Goal: Transaction & Acquisition: Download file/media

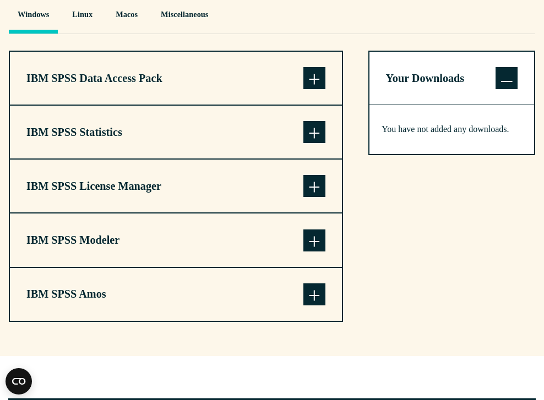
scroll to position [800, 0]
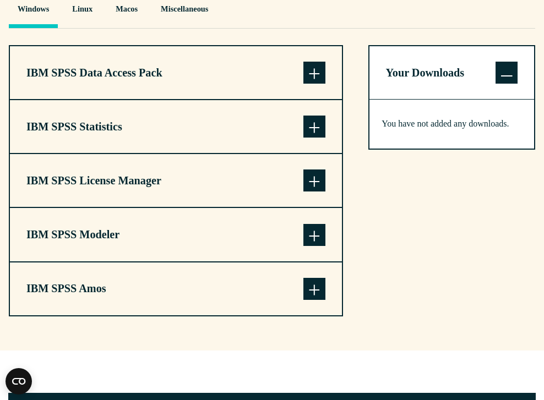
click at [105, 153] on button "IBM SPSS Statistics" at bounding box center [176, 126] width 332 height 53
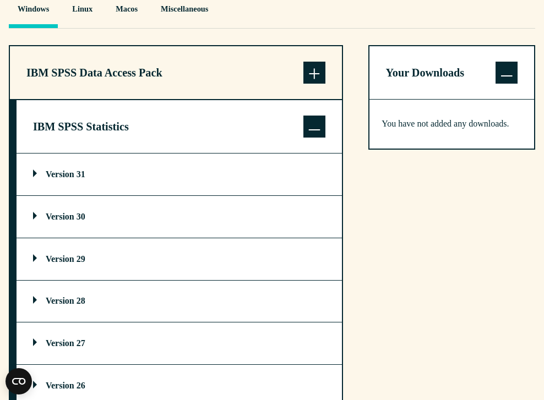
click at [67, 179] on p "Version 31" at bounding box center [59, 174] width 52 height 9
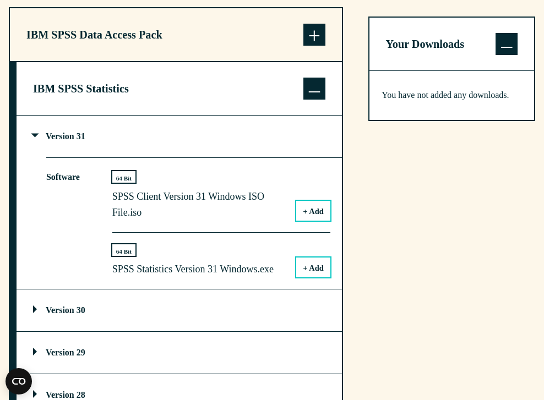
scroll to position [863, 0]
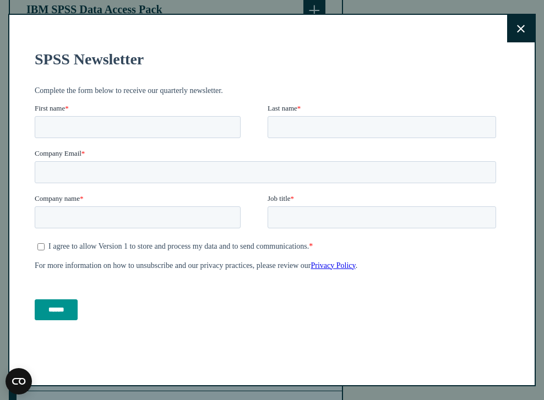
click at [521, 28] on icon at bounding box center [521, 29] width 8 height 8
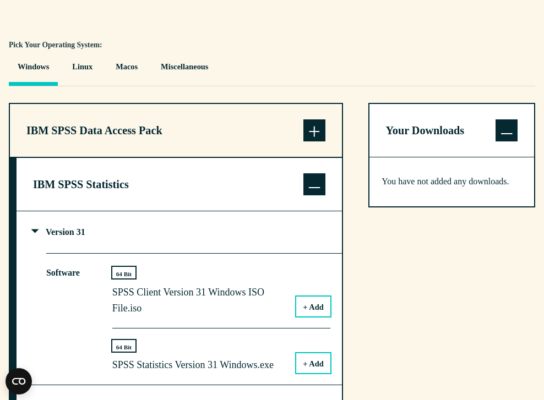
scroll to position [694, 0]
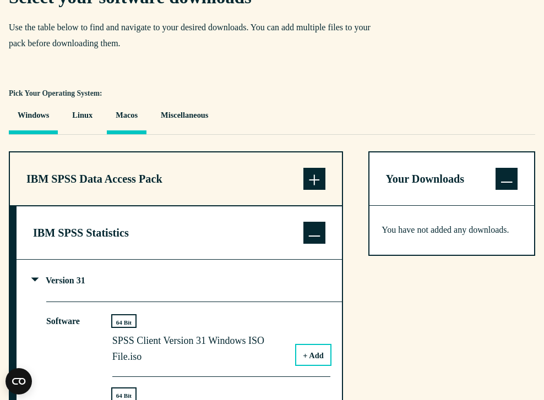
click at [141, 134] on button "Macos" at bounding box center [127, 118] width 40 height 32
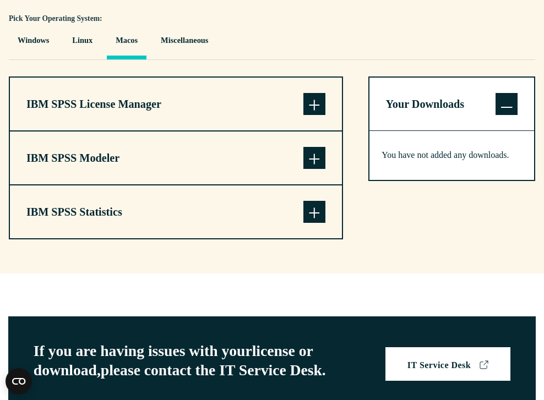
scroll to position [770, 0]
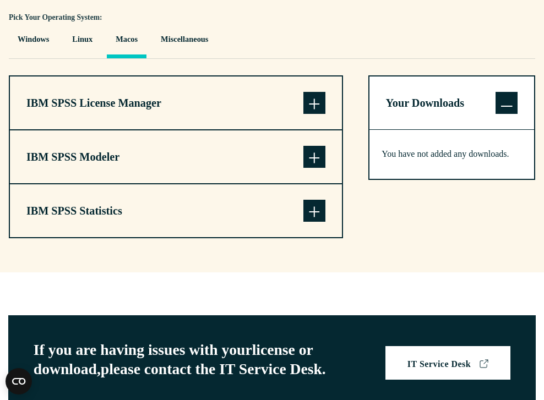
click at [310, 222] on span at bounding box center [314, 211] width 22 height 22
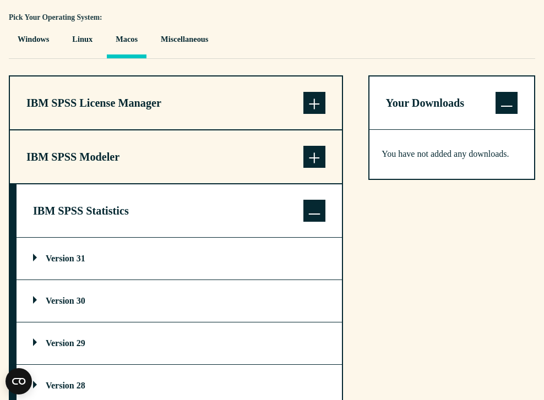
click at [127, 280] on summary "Version 31" at bounding box center [179, 259] width 325 height 42
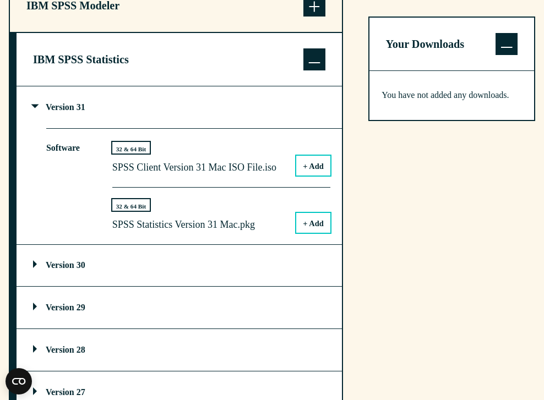
scroll to position [925, 0]
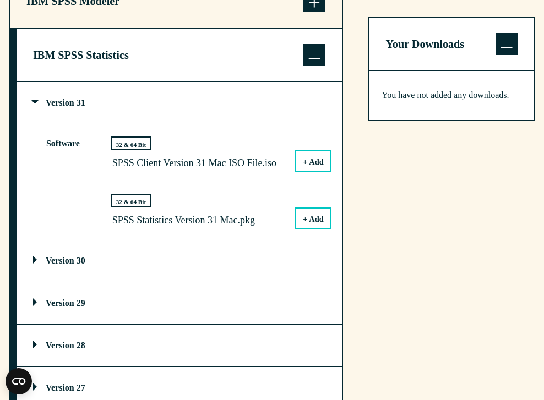
click at [305, 228] on button "+ Add" at bounding box center [313, 219] width 34 height 20
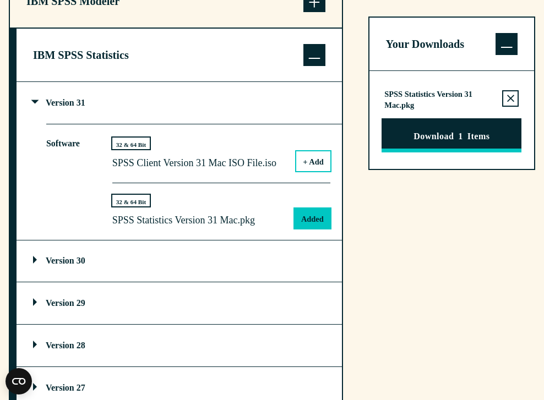
click at [465, 139] on button "Download 1 Items" at bounding box center [451, 135] width 140 height 34
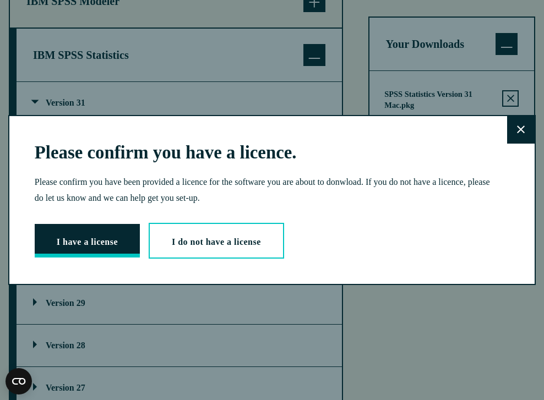
click at [121, 233] on button "I have a license" at bounding box center [87, 241] width 105 height 34
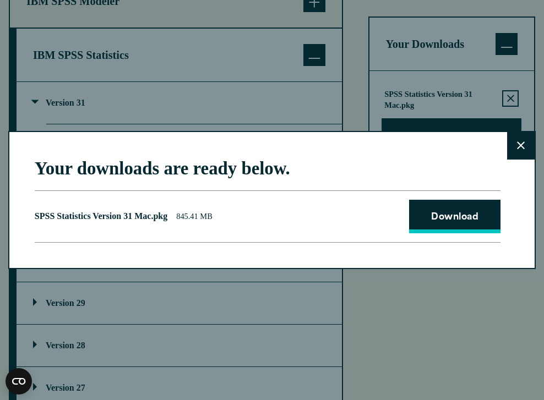
click at [466, 220] on link "Download" at bounding box center [454, 217] width 91 height 34
